Goal: Information Seeking & Learning: Learn about a topic

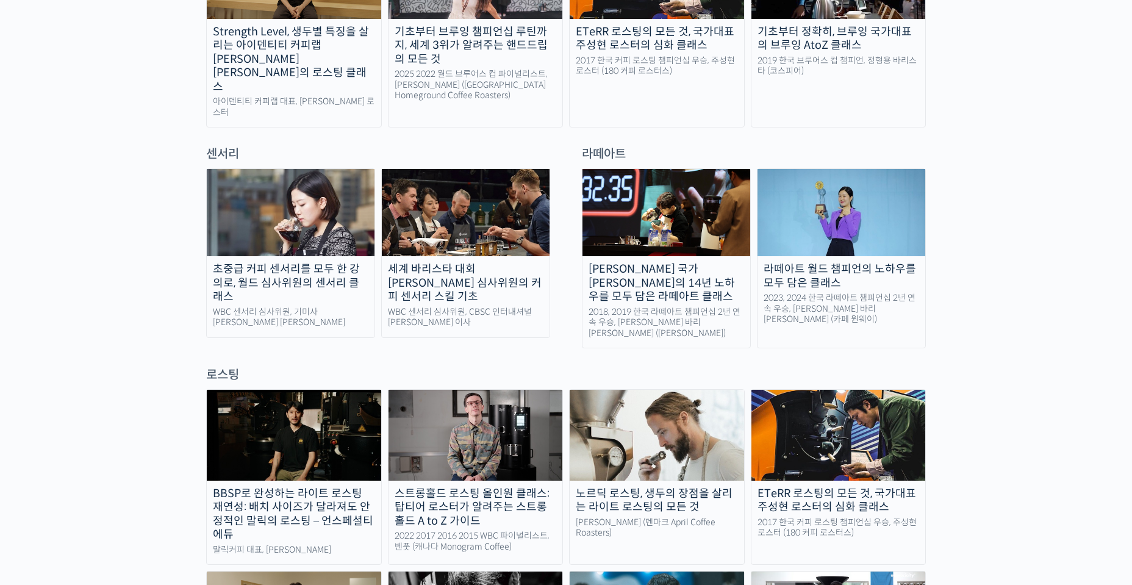
scroll to position [770, 0]
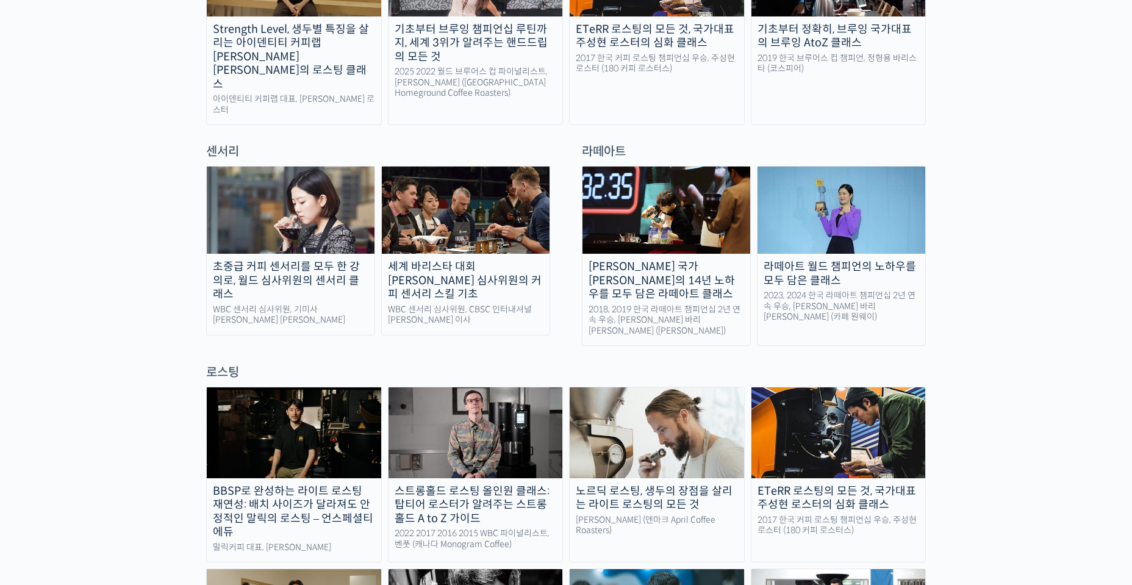
drag, startPoint x: 147, startPoint y: 284, endPoint x: 103, endPoint y: 246, distance: 58.3
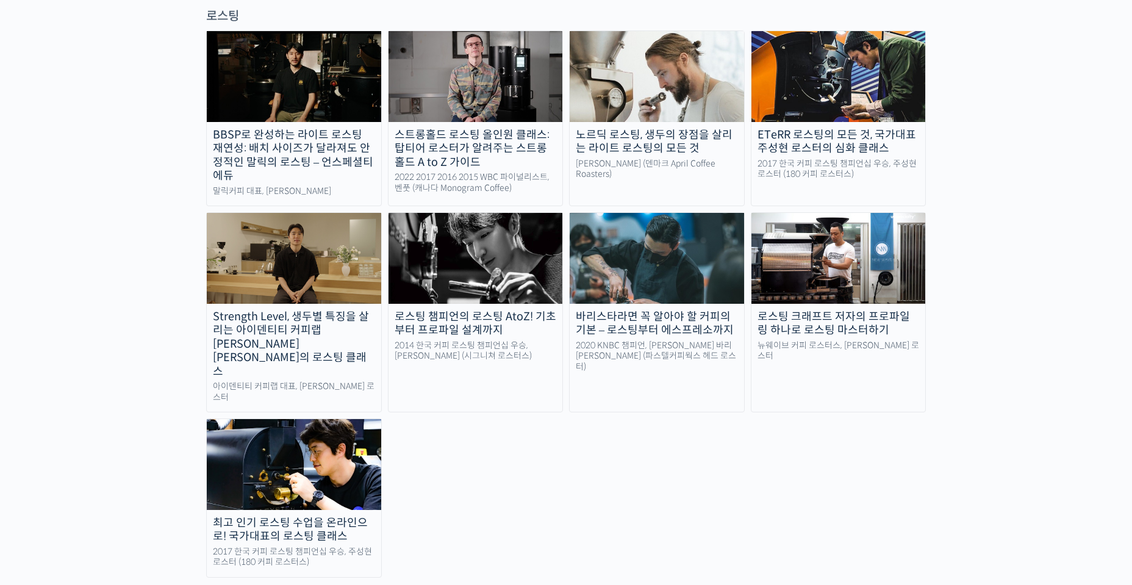
drag, startPoint x: 112, startPoint y: 314, endPoint x: 96, endPoint y: 393, distance: 80.4
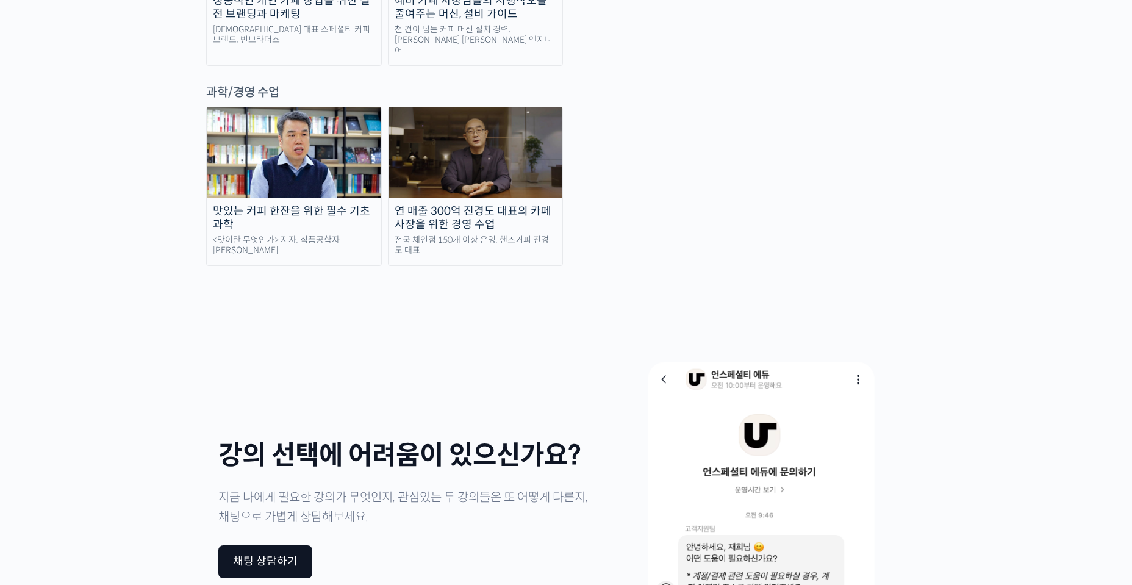
scroll to position [2825, 0]
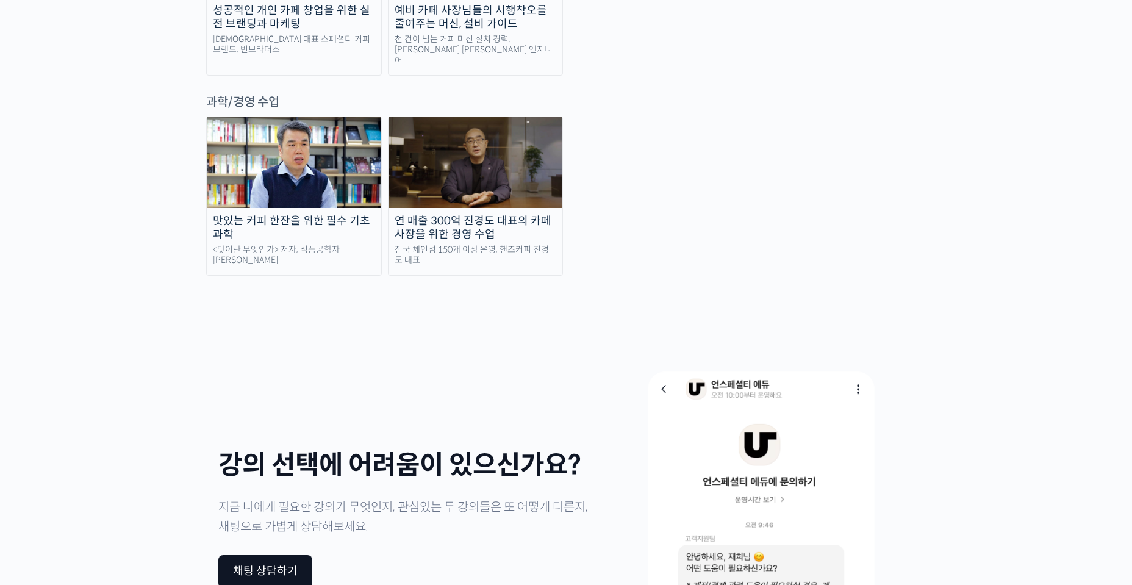
click at [329, 214] on div "맛있는 커피 한잔을 위한 필수 기초 과학" at bounding box center [294, 227] width 174 height 27
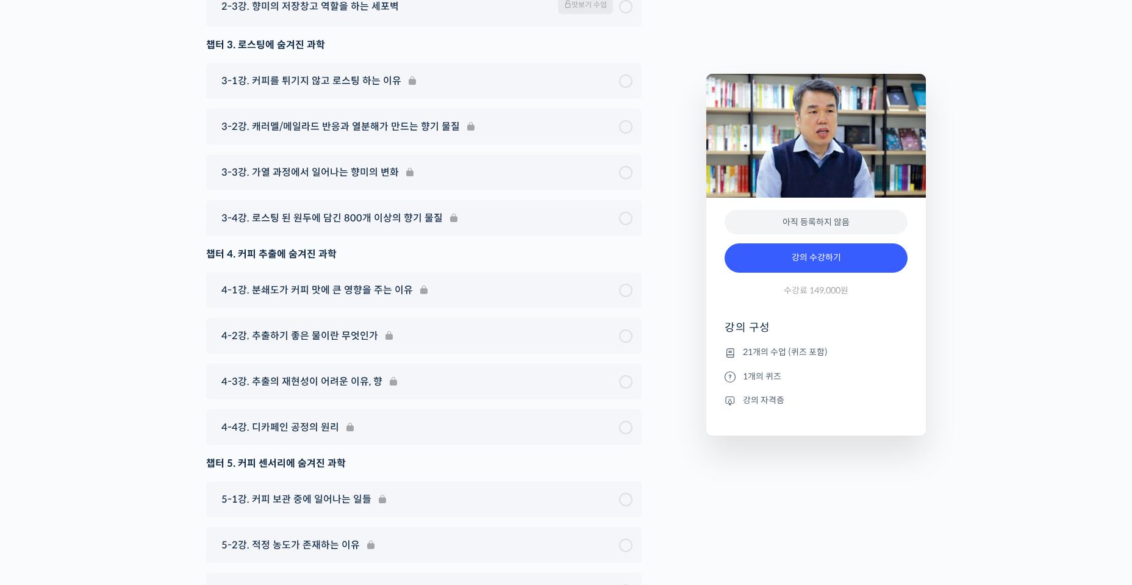
scroll to position [6187, 0]
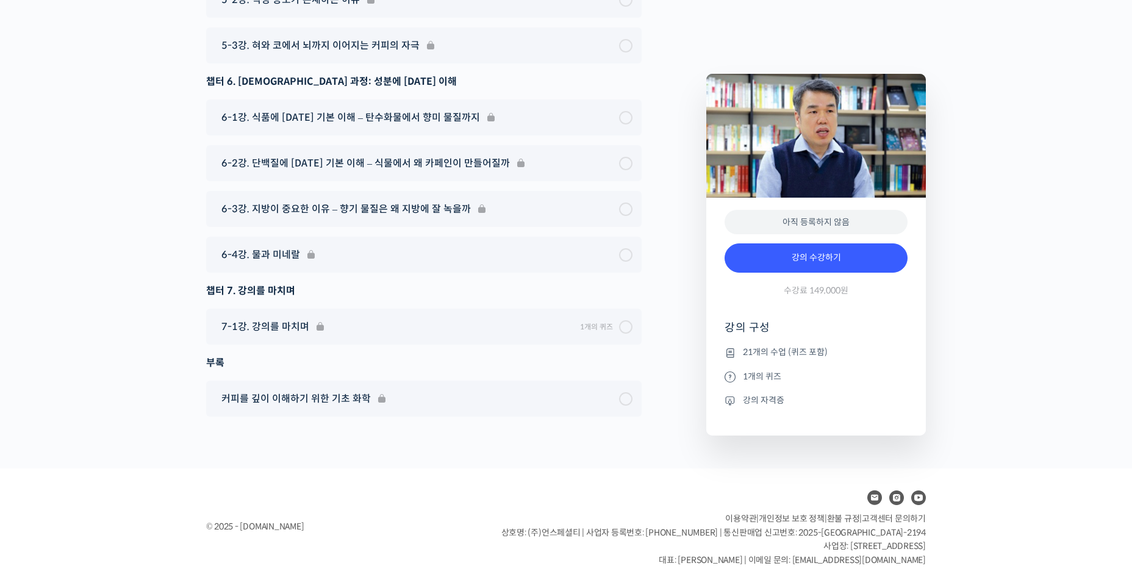
drag, startPoint x: 96, startPoint y: 459, endPoint x: 103, endPoint y: 356, distance: 103.3
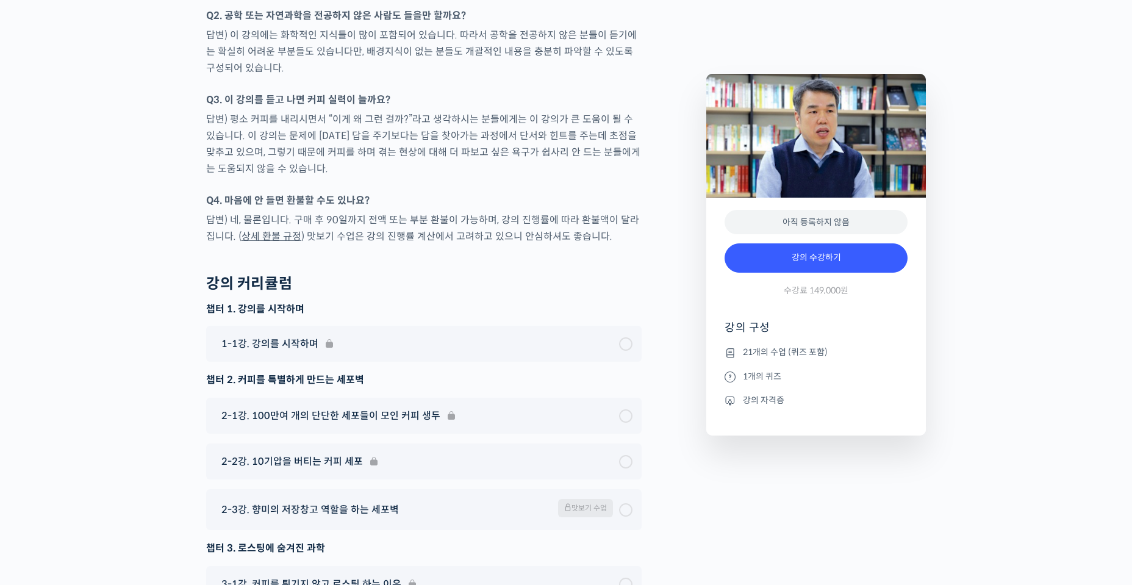
scroll to position [5112, 0]
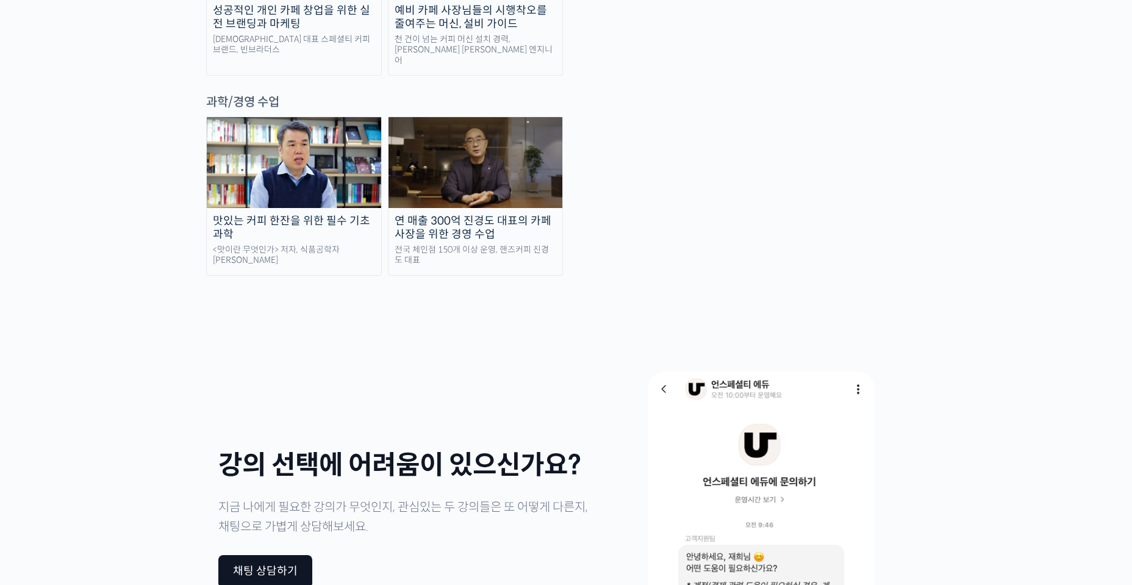
drag, startPoint x: 93, startPoint y: 434, endPoint x: 100, endPoint y: 345, distance: 89.3
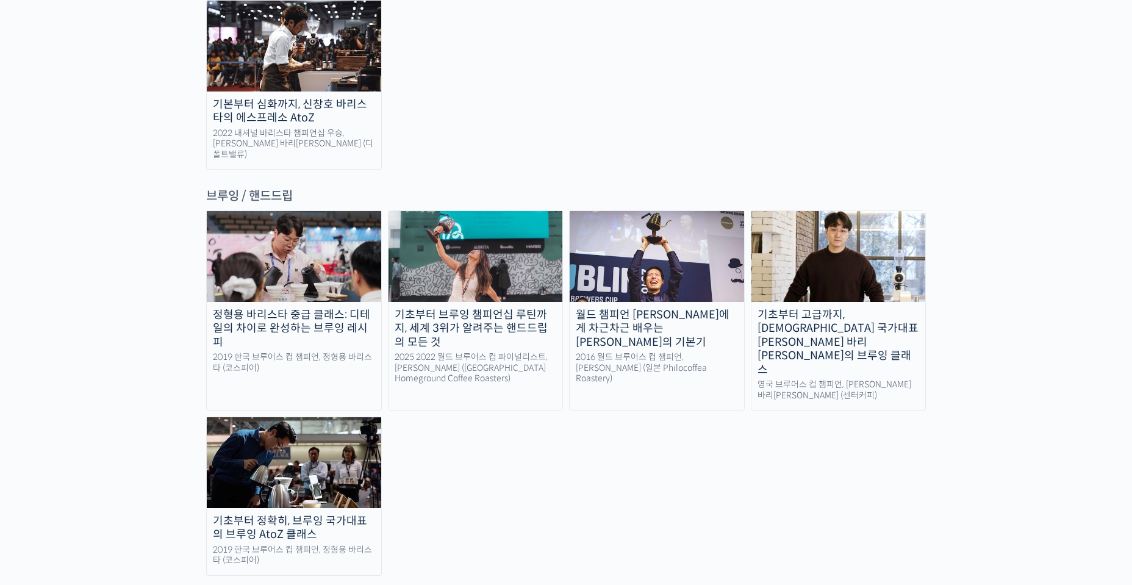
scroll to position [1931, 0]
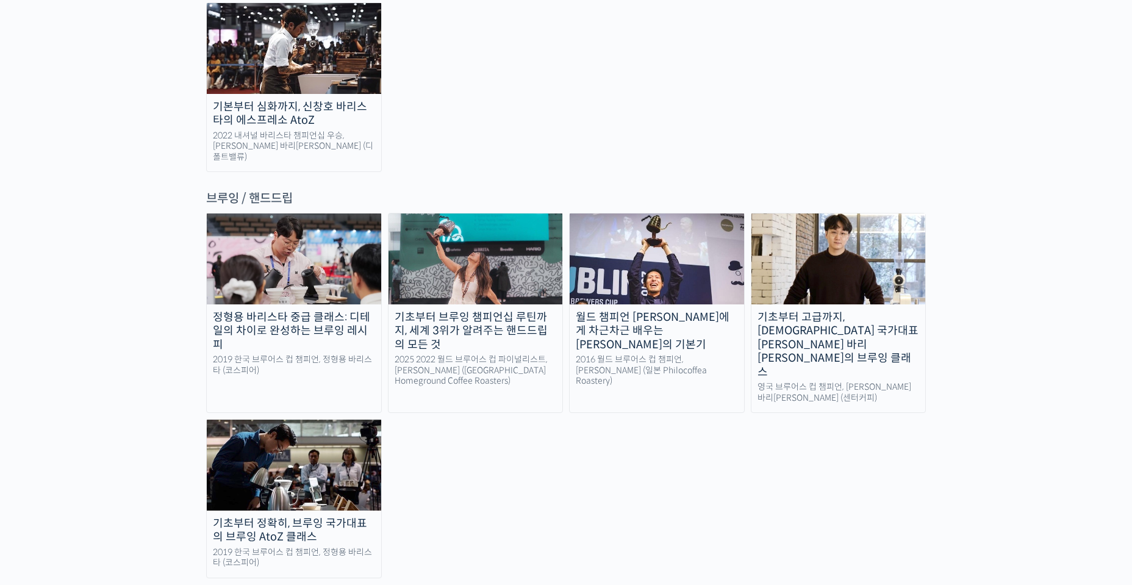
click at [703, 310] on div "월드 챔피언 [PERSON_NAME]에게 차근차근 배우는 [PERSON_NAME]의 기본기" at bounding box center [657, 330] width 174 height 41
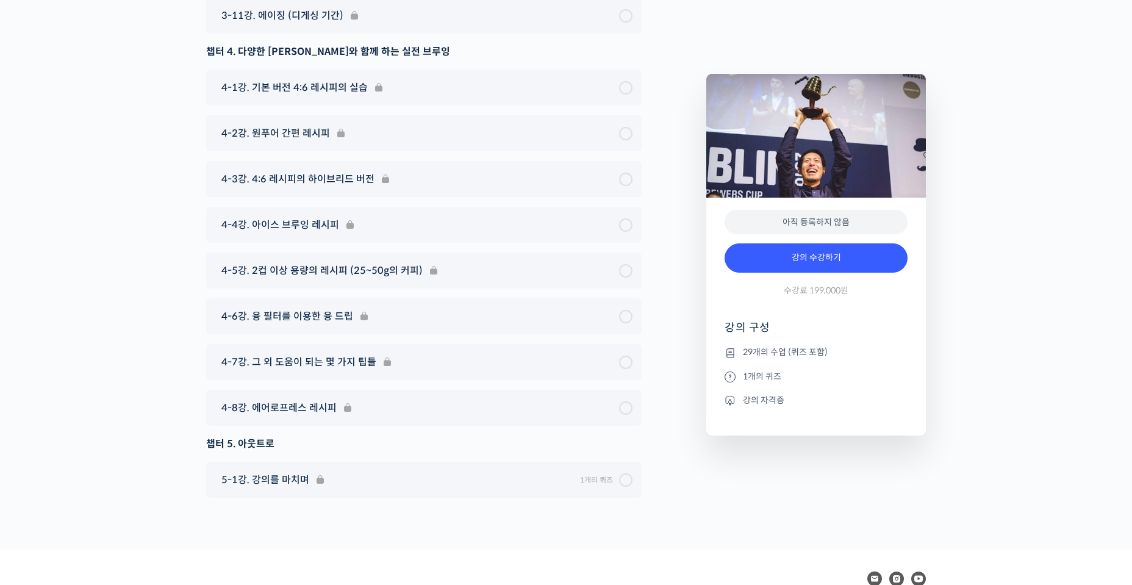
scroll to position [6218, 0]
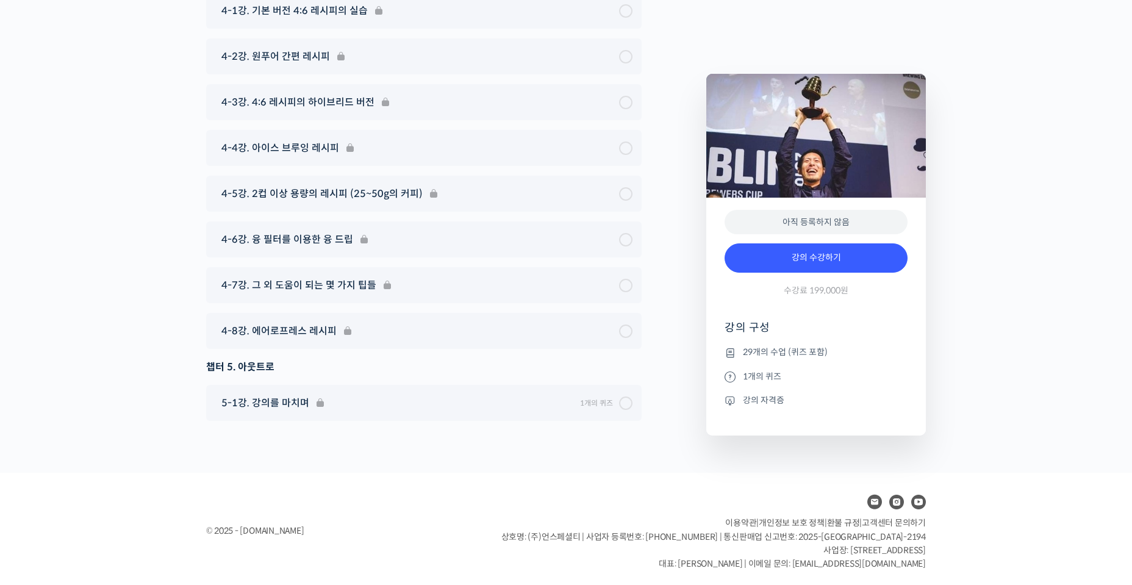
drag, startPoint x: 48, startPoint y: 354, endPoint x: 52, endPoint y: 342, distance: 13.5
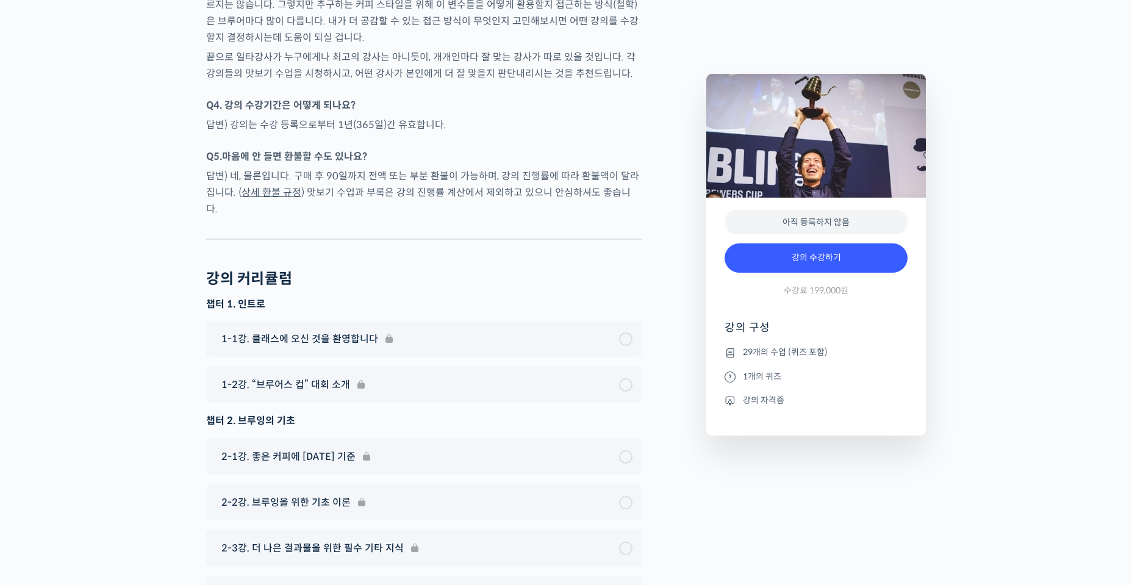
scroll to position [4884, 0]
